Goal: Information Seeking & Learning: Understand process/instructions

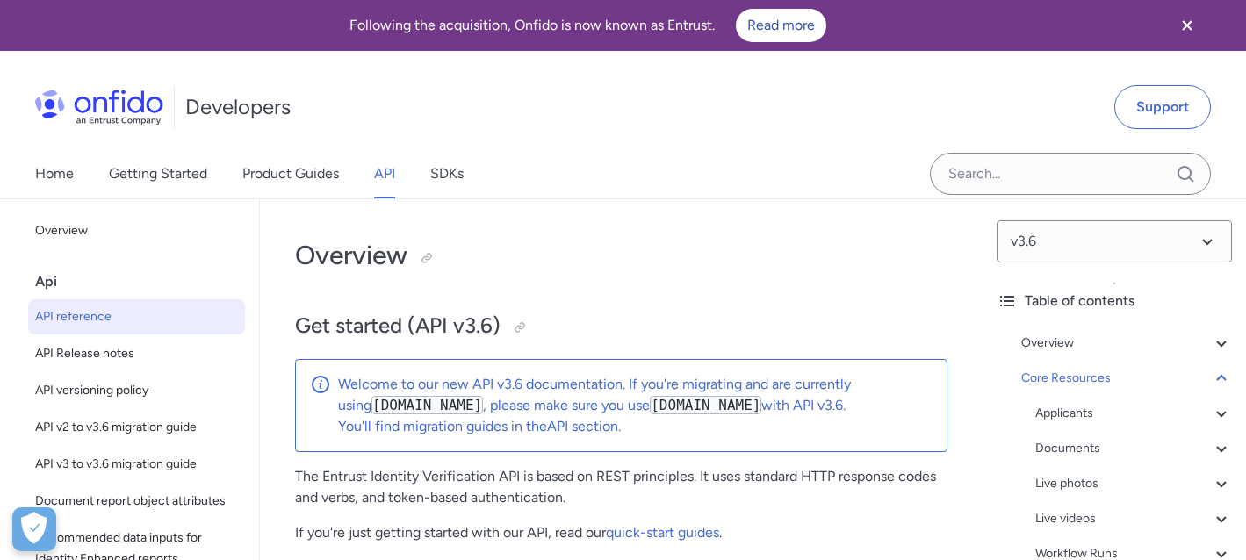
select select "bash"
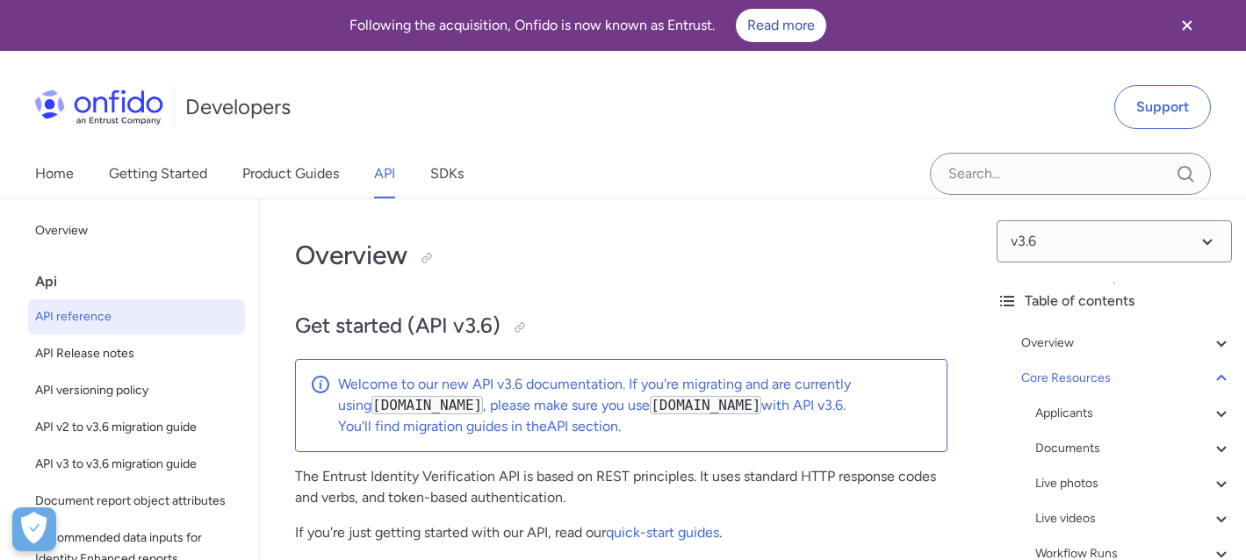
select select "bash"
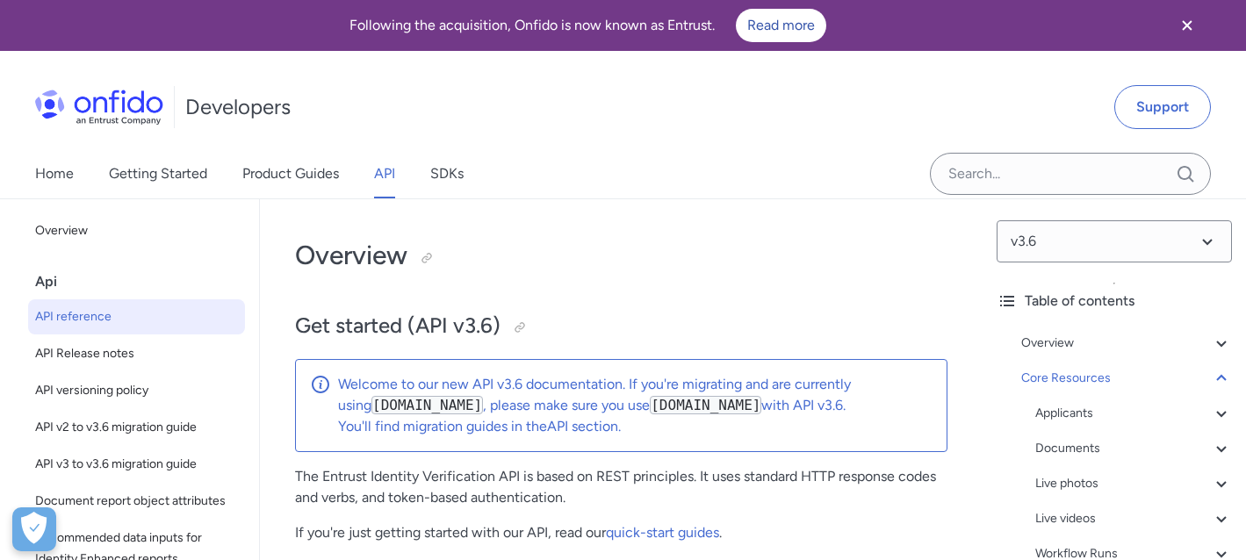
select select "bash"
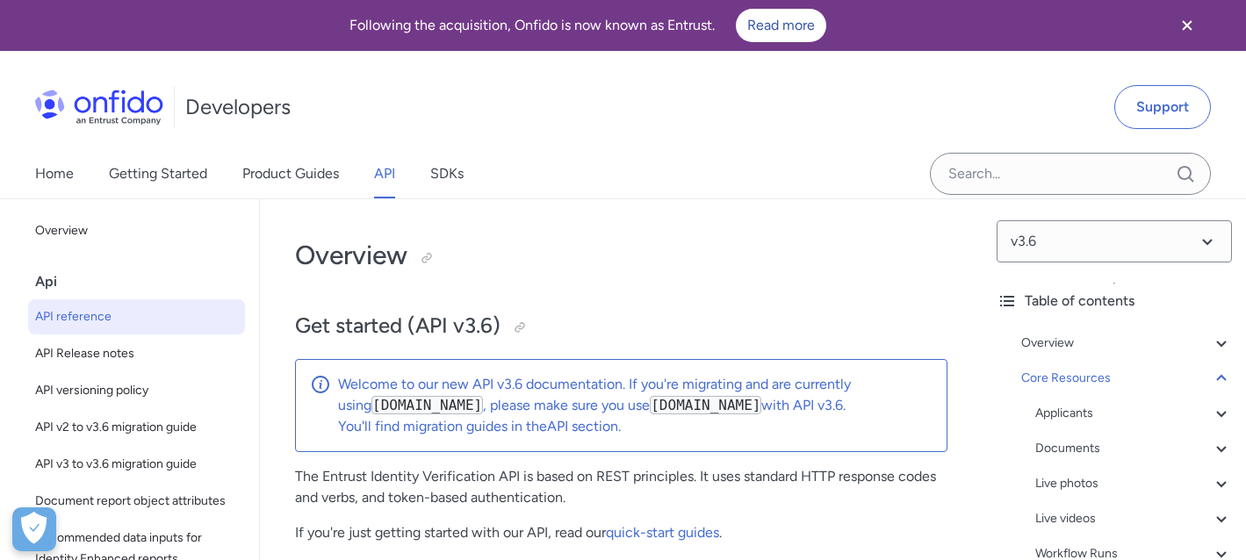
select select "bash"
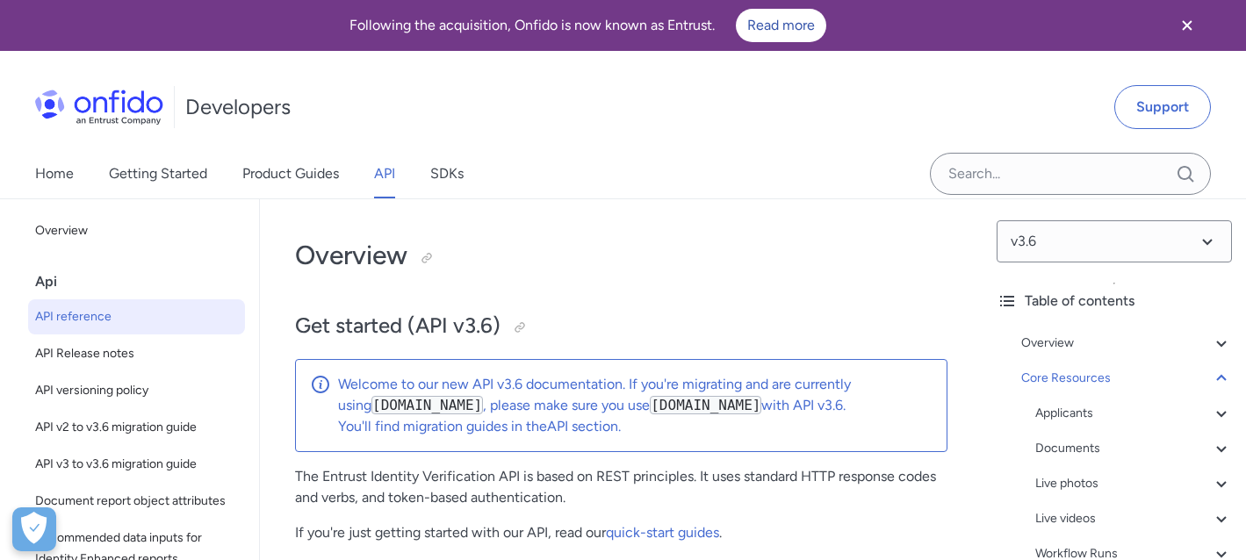
select select "bash"
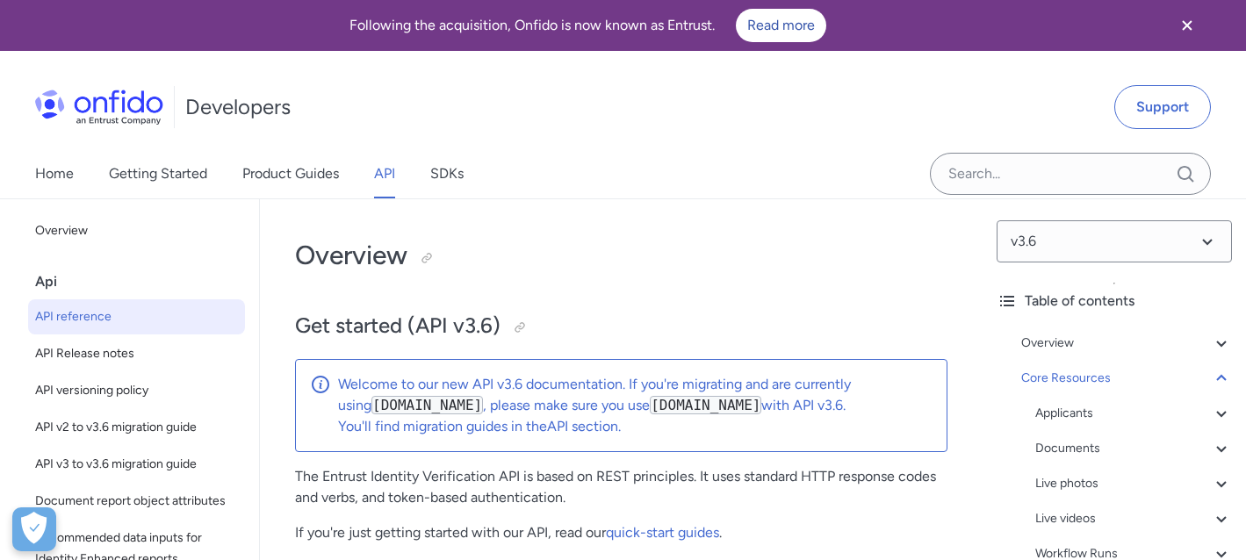
select select "bash"
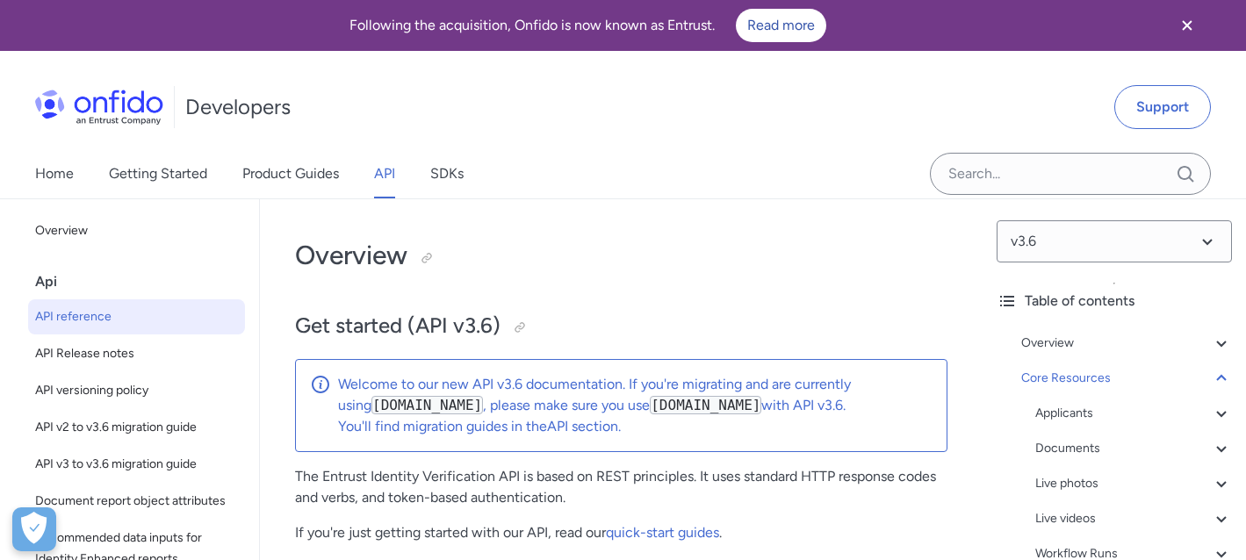
select select "bash"
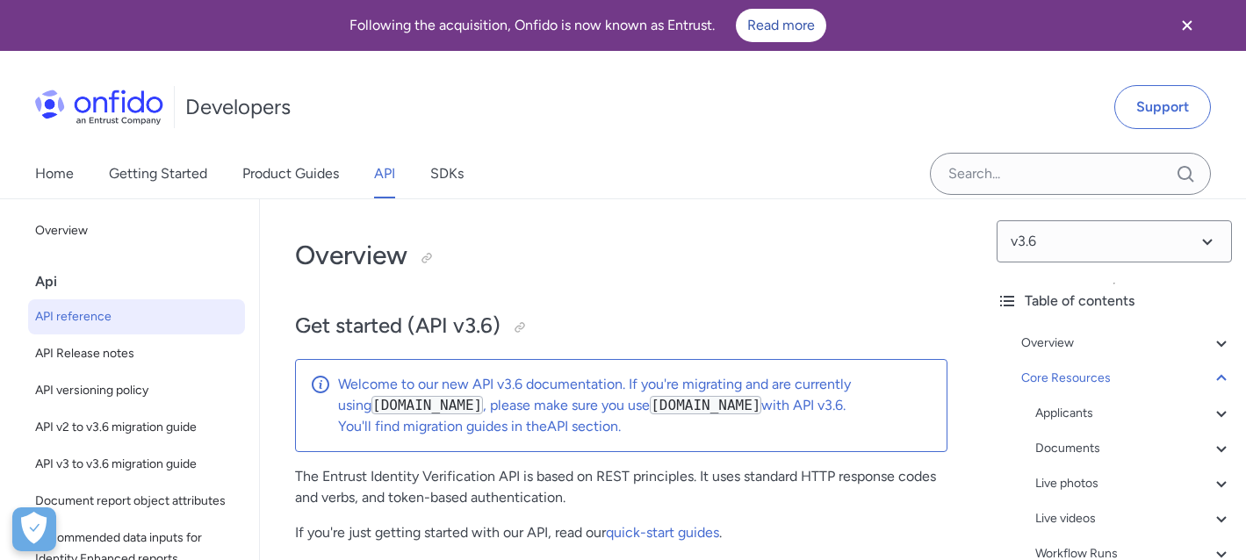
select select "bash"
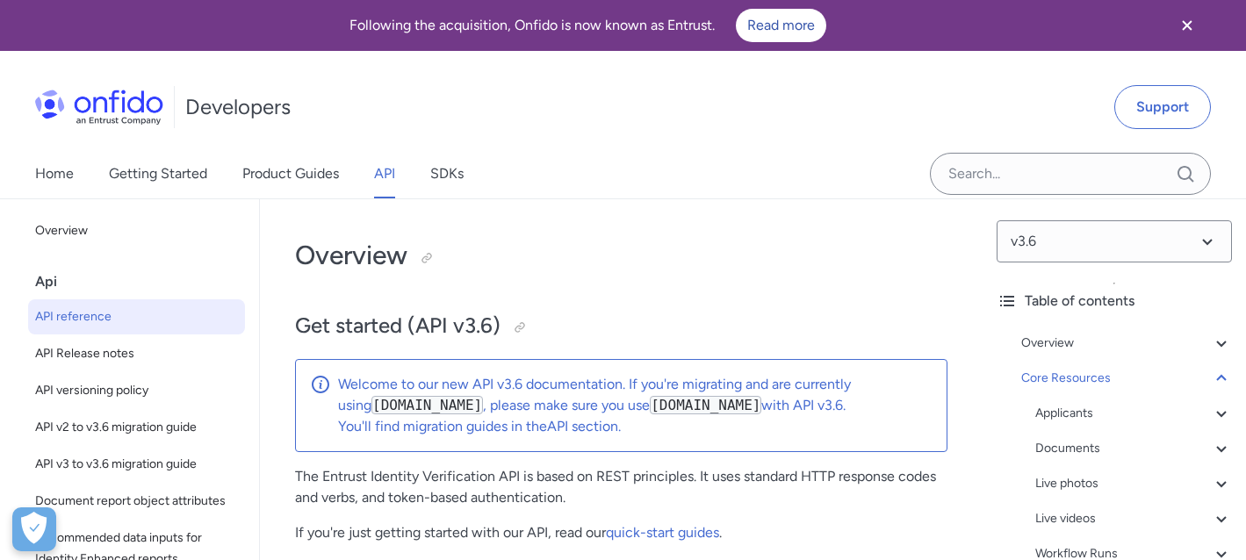
select select "bash"
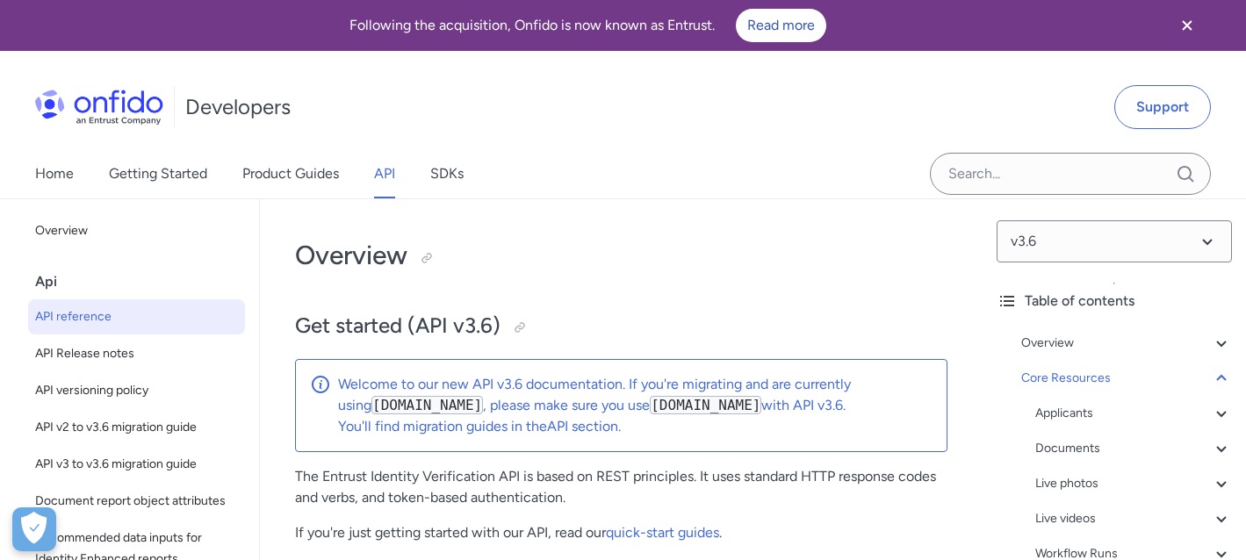
select select "bash"
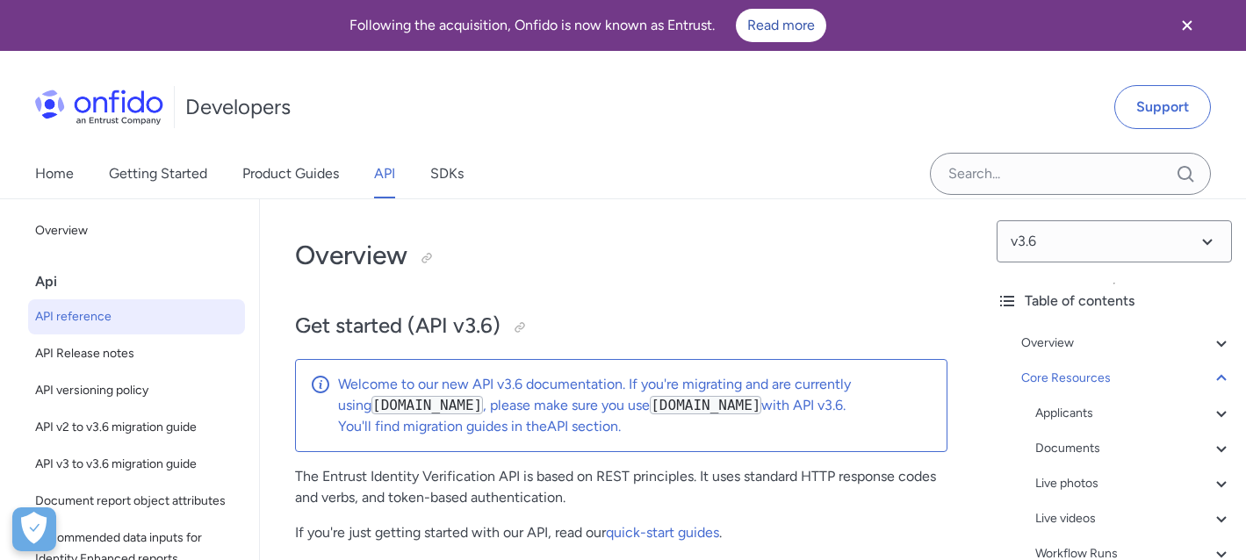
select select "bash"
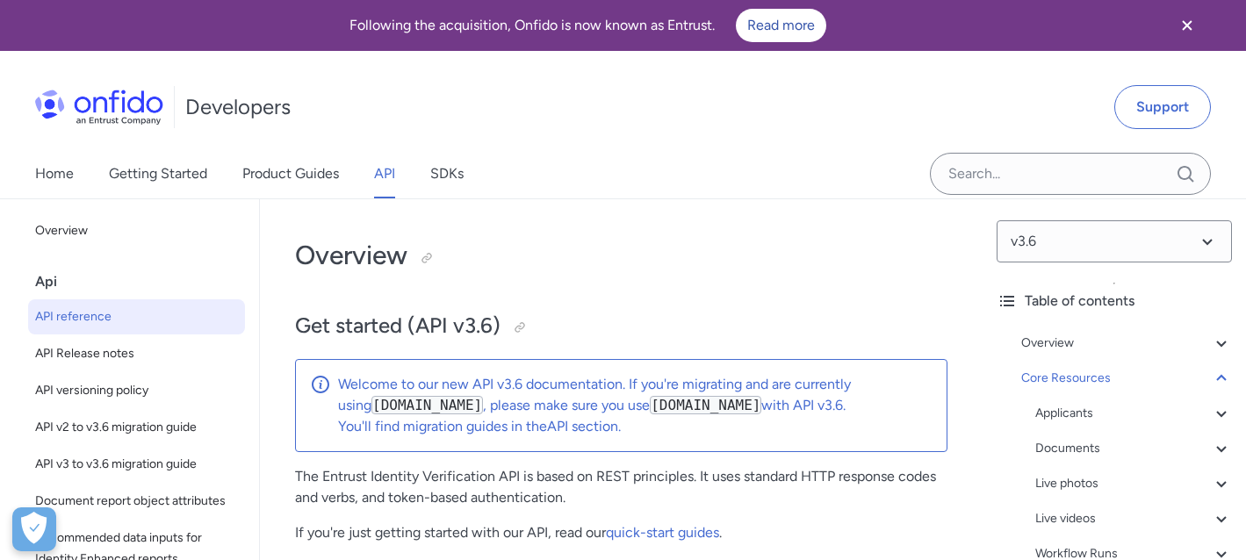
select select "bash"
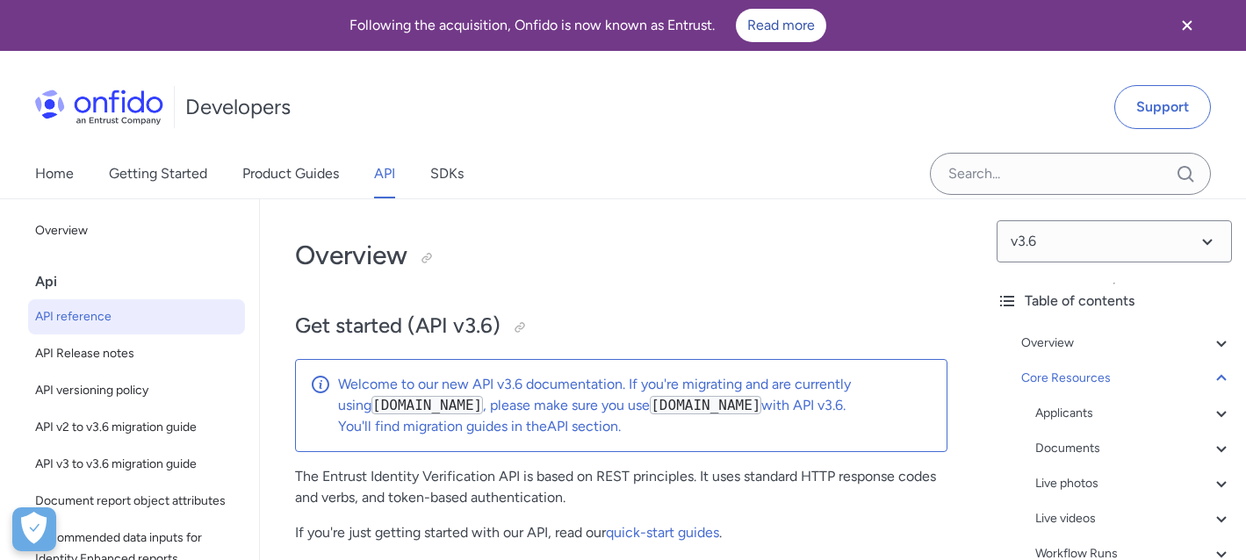
select select "bash"
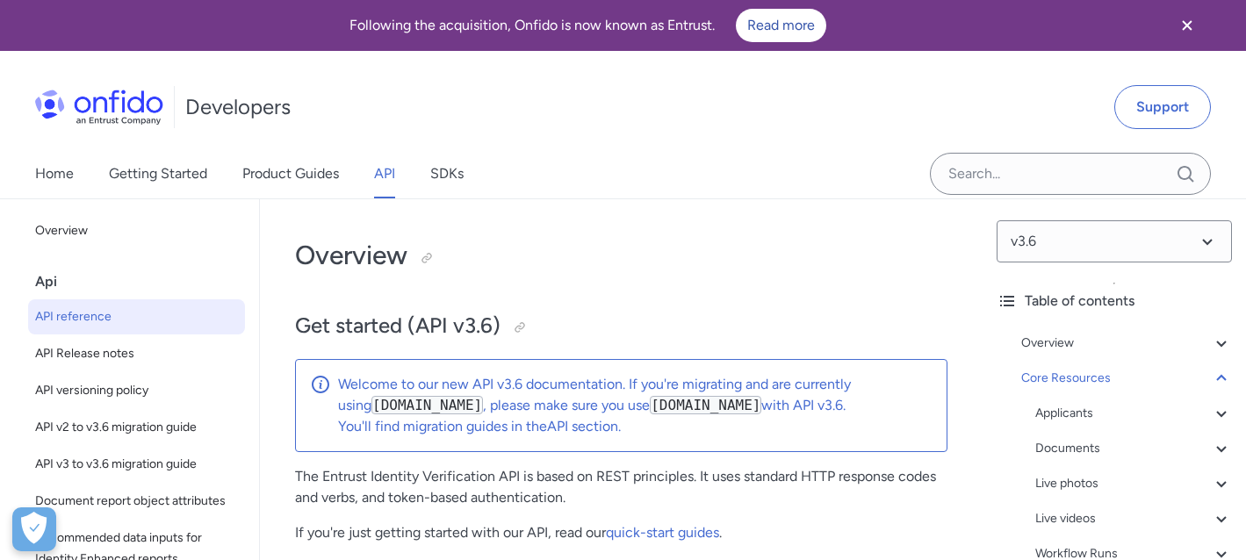
select select "bash"
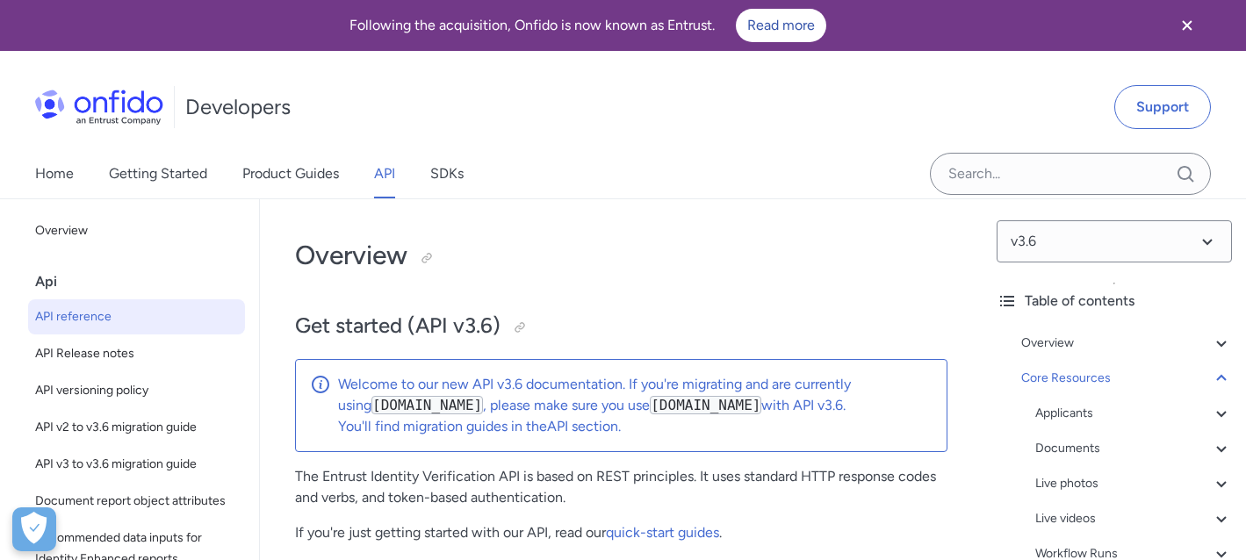
select select "bash"
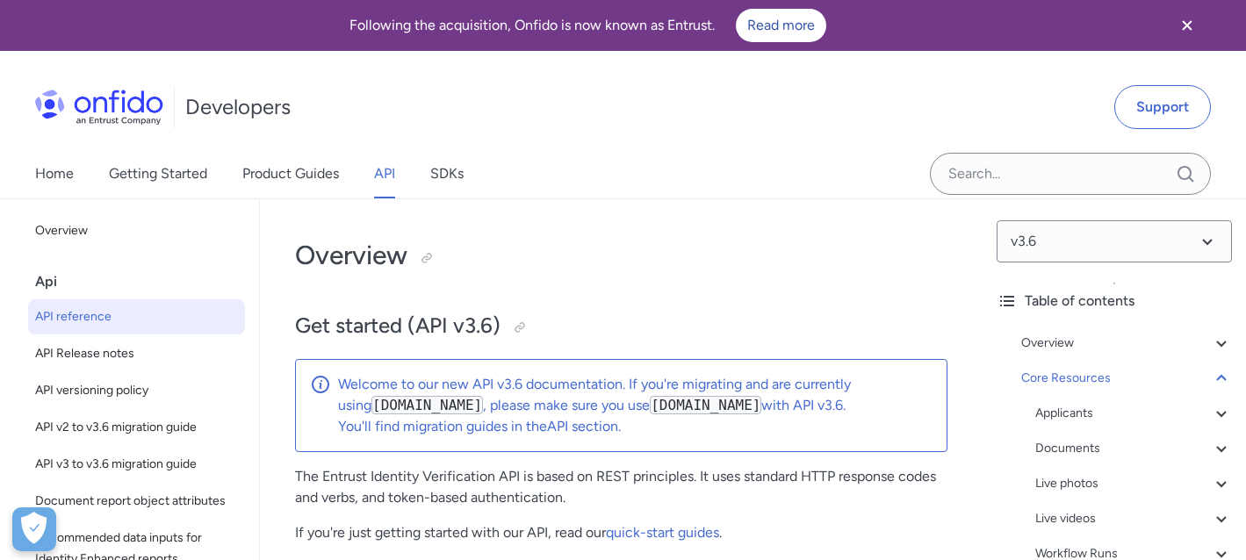
select select "bash"
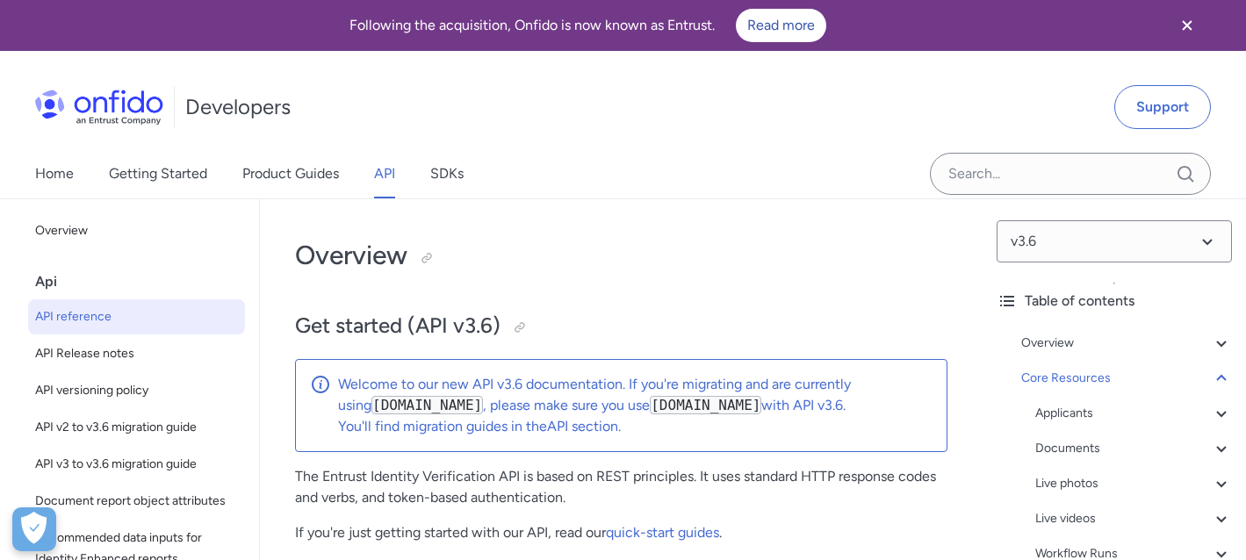
select select "bash"
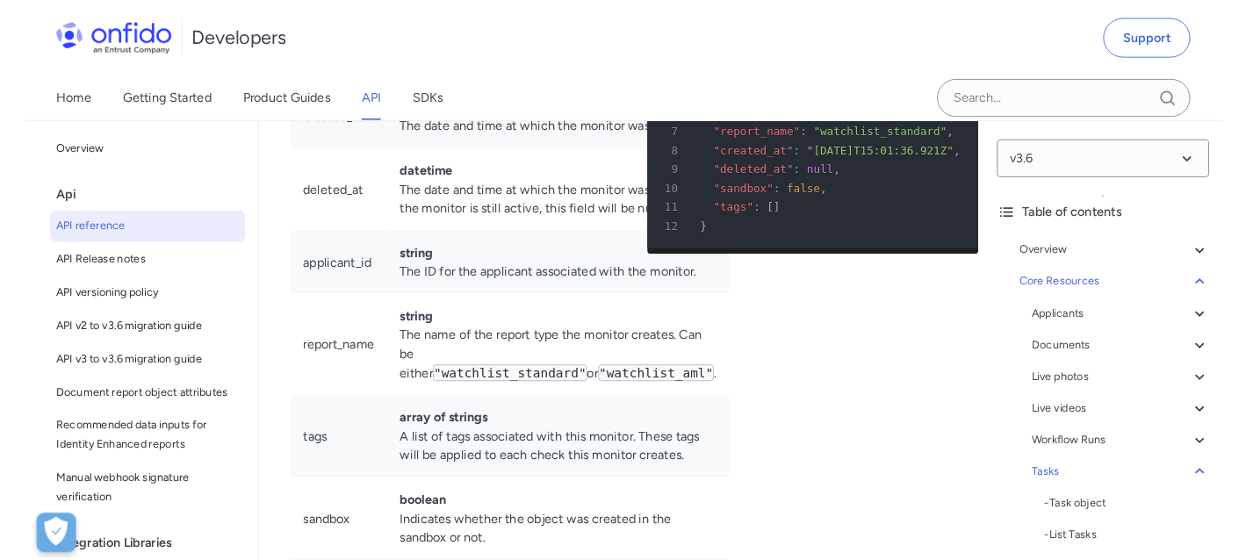
scroll to position [61232, 0]
